Goal: Check status: Check status

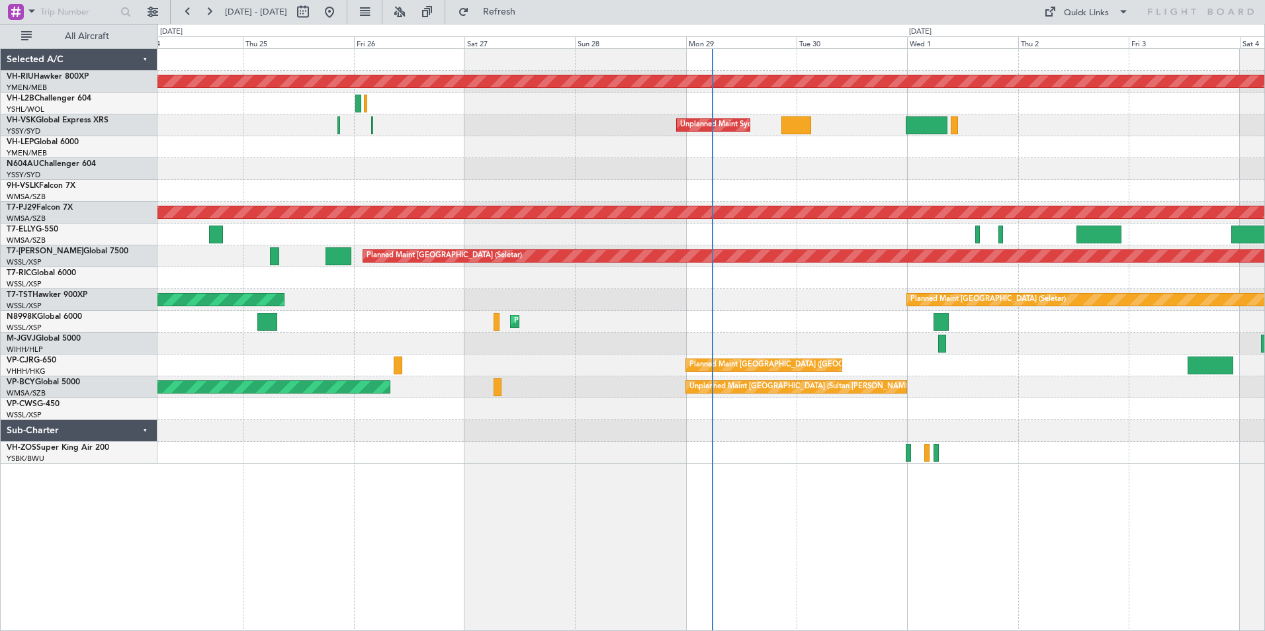
click at [525, 170] on div at bounding box center [710, 169] width 1107 height 22
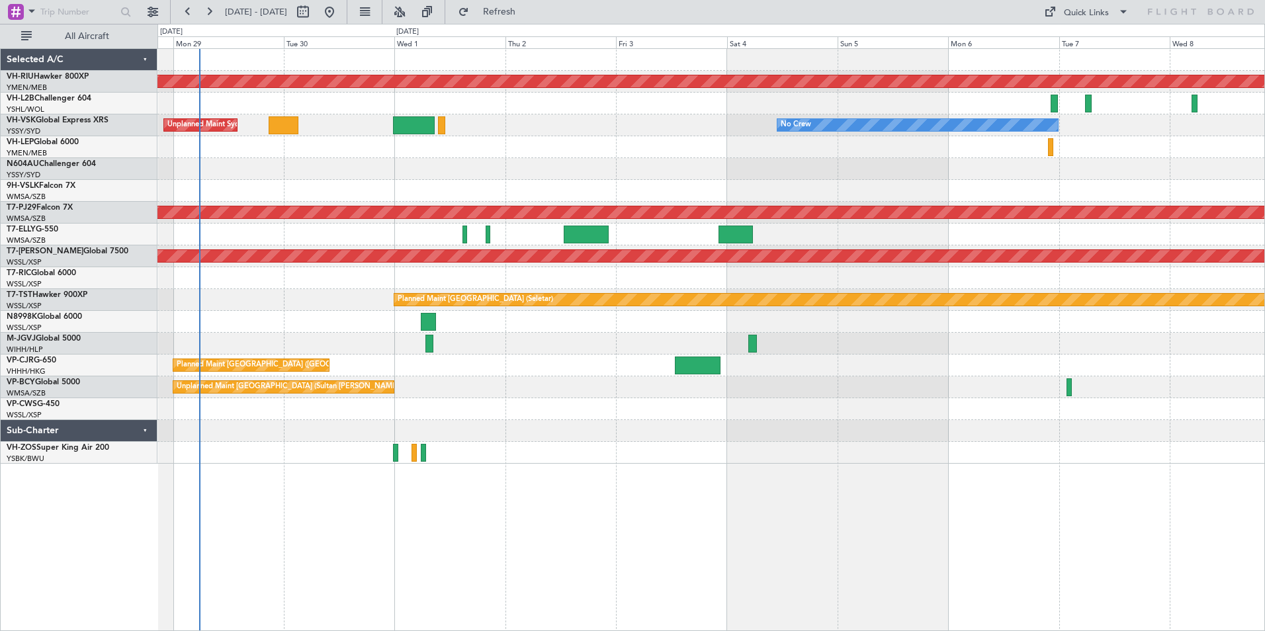
click at [811, 145] on div at bounding box center [710, 147] width 1107 height 22
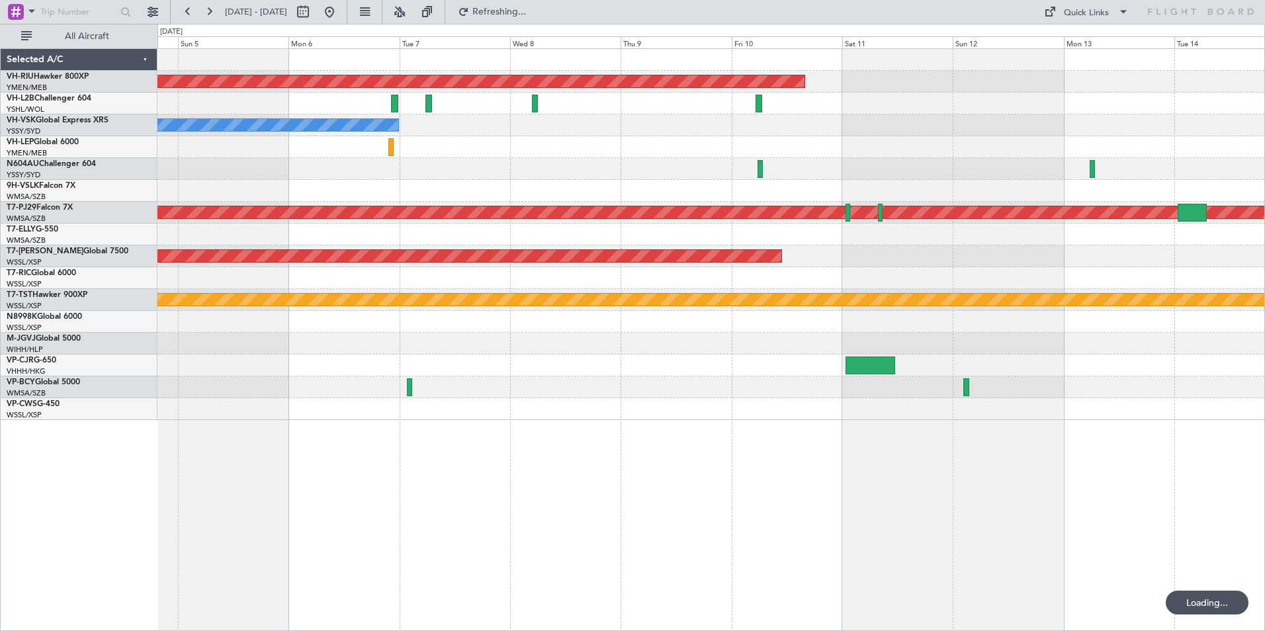
click at [908, 128] on div "No Crew" at bounding box center [710, 125] width 1107 height 22
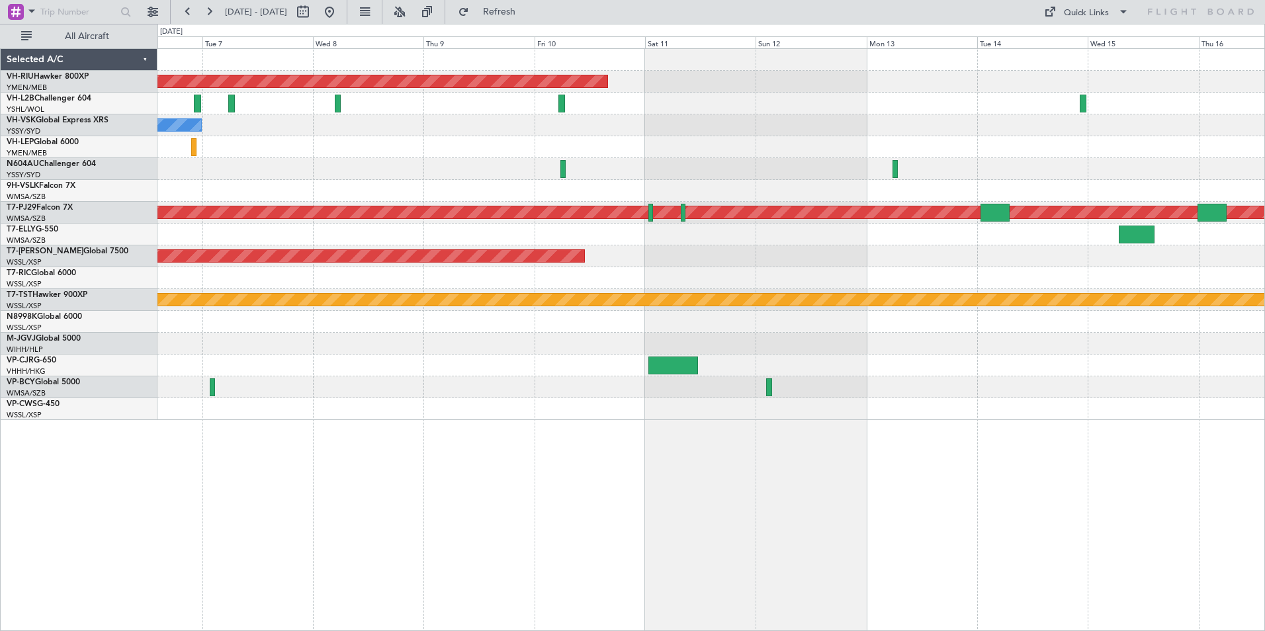
click at [917, 136] on div "No Crew" at bounding box center [710, 125] width 1107 height 22
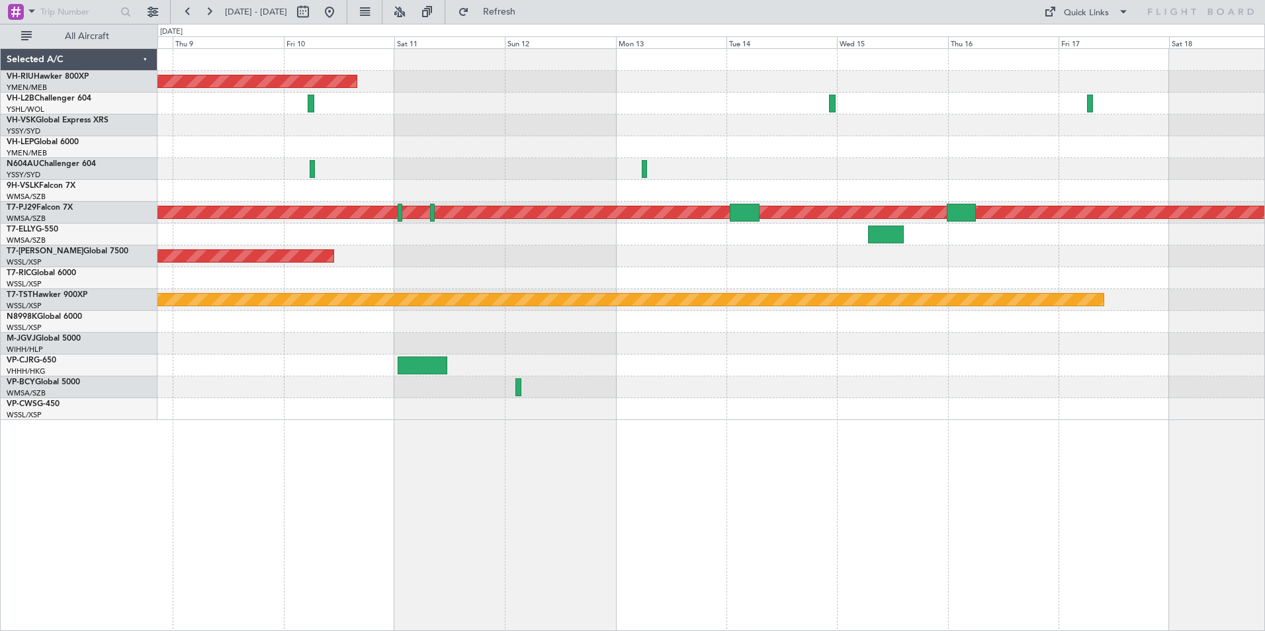
click at [983, 134] on div "No Crew" at bounding box center [710, 125] width 1107 height 22
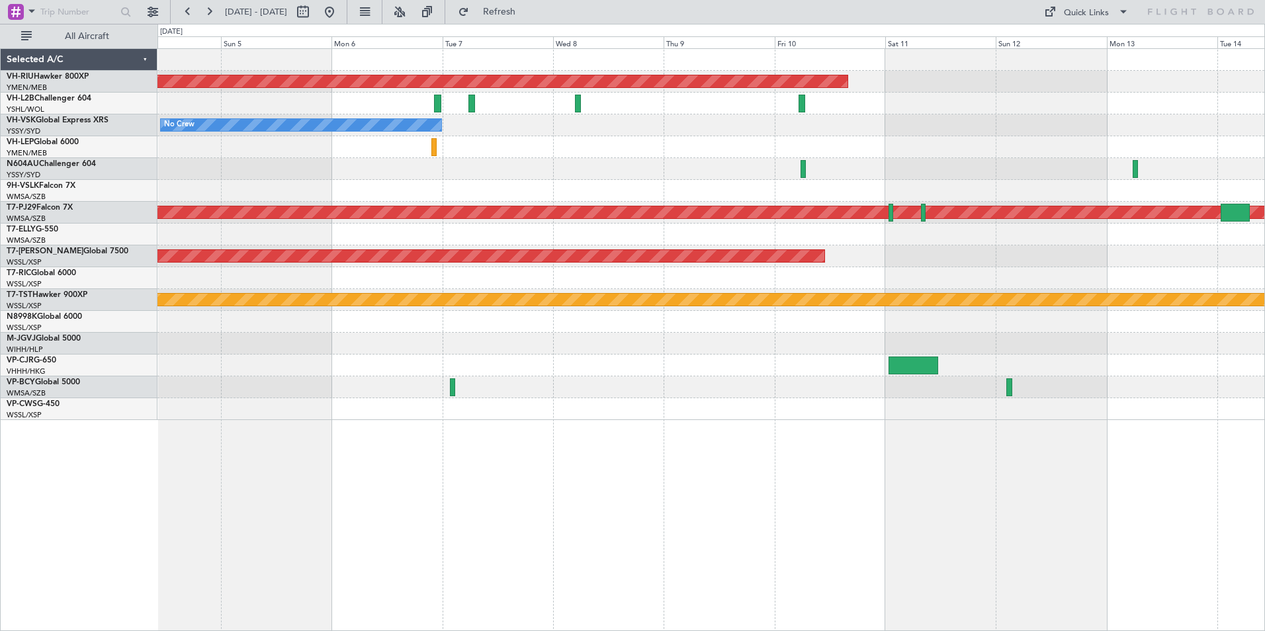
click at [624, 197] on div "Planned Maint Melbourne (Essendon) No Crew Planned Maint Kuala Lumpur (Sultan A…" at bounding box center [710, 234] width 1107 height 371
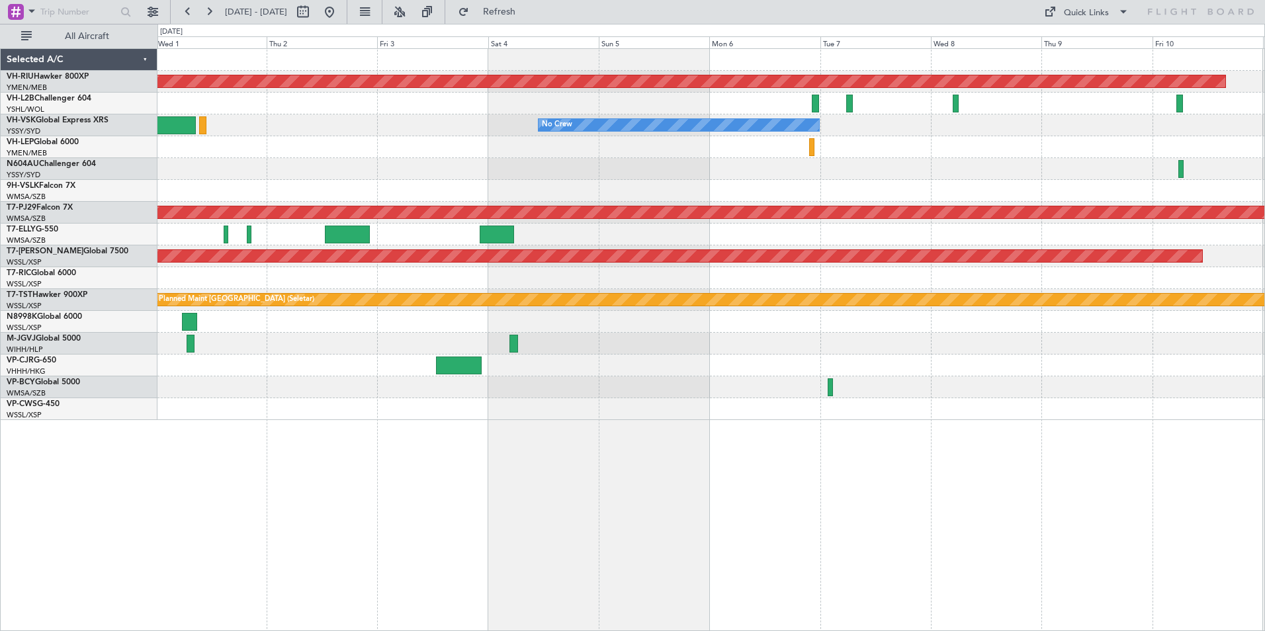
click at [768, 195] on div at bounding box center [710, 191] width 1107 height 22
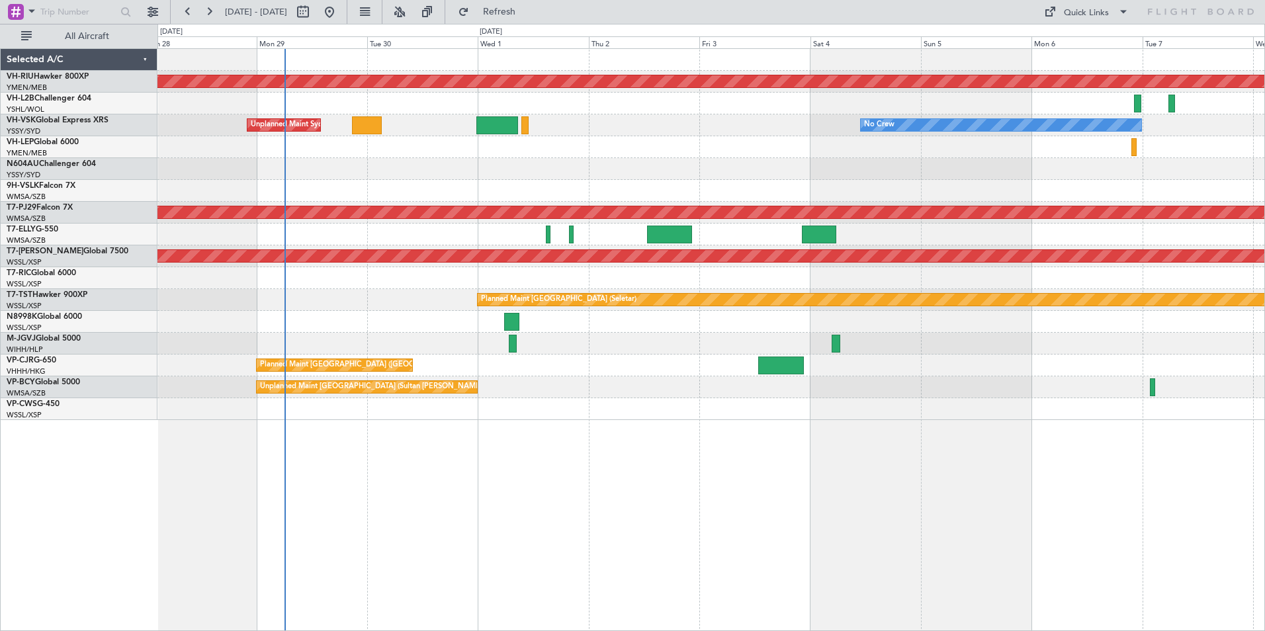
click at [630, 165] on div at bounding box center [710, 169] width 1107 height 22
